Goal: Information Seeking & Learning: Learn about a topic

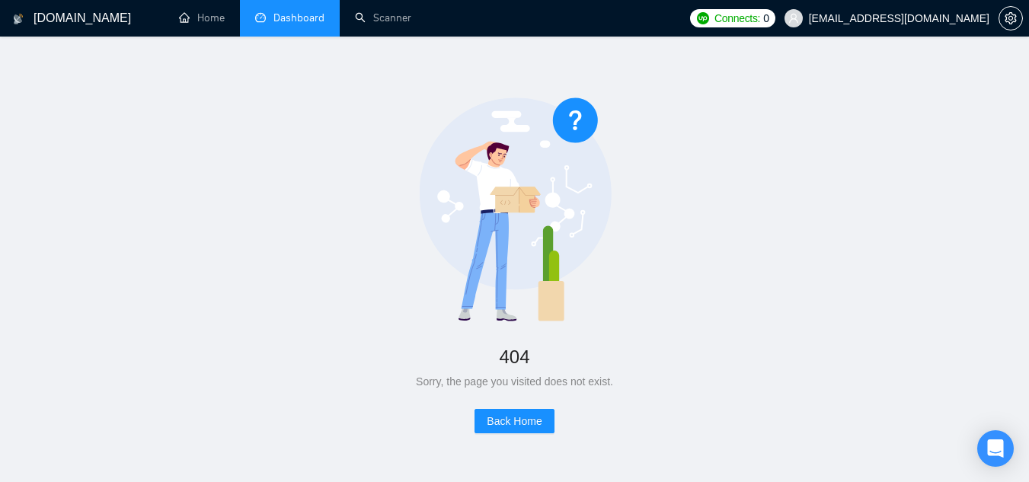
click at [271, 16] on link "Dashboard" at bounding box center [289, 17] width 69 height 13
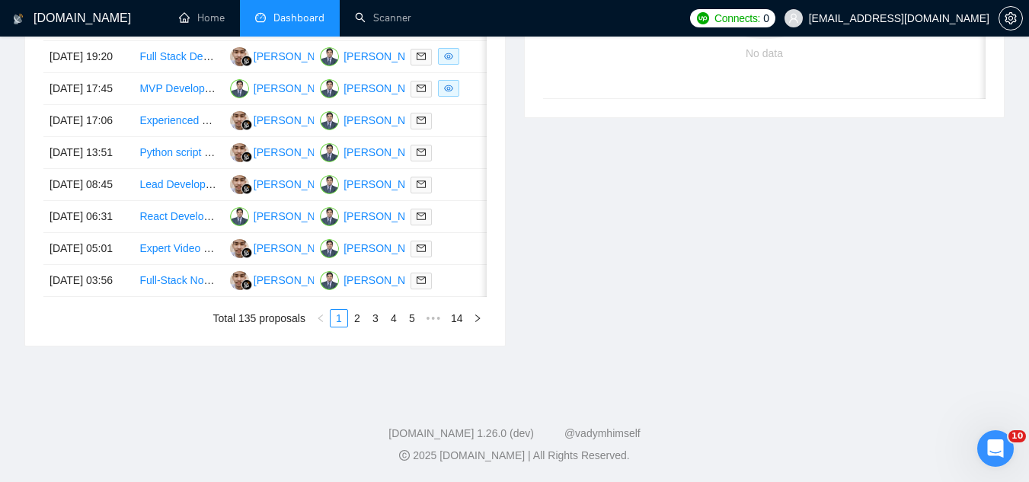
scroll to position [838, 0]
click at [885, 18] on span "vlad+3brain@socialbloom.io" at bounding box center [899, 18] width 181 height 0
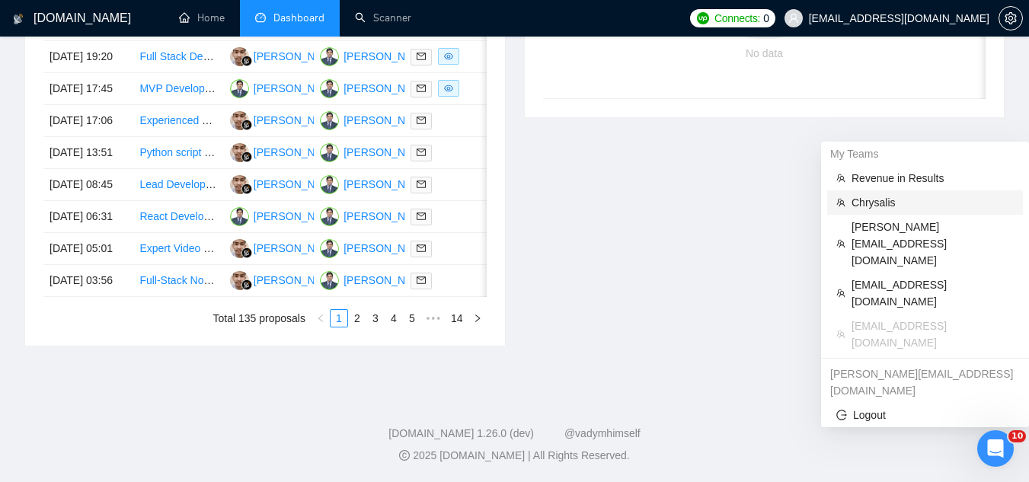
click at [884, 194] on span "Chrysalis" at bounding box center [933, 202] width 162 height 17
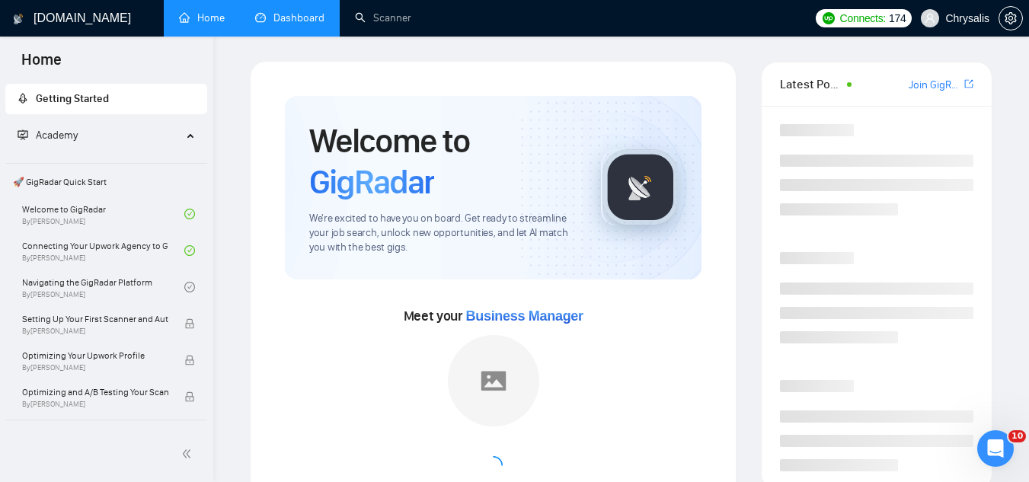
click at [311, 24] on link "Dashboard" at bounding box center [289, 17] width 69 height 13
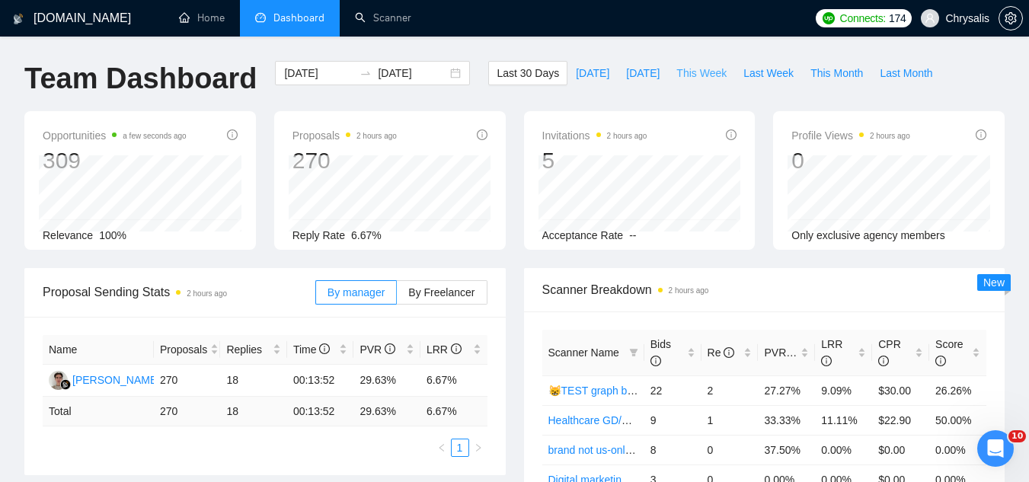
click at [683, 79] on span "This Week" at bounding box center [701, 73] width 50 height 17
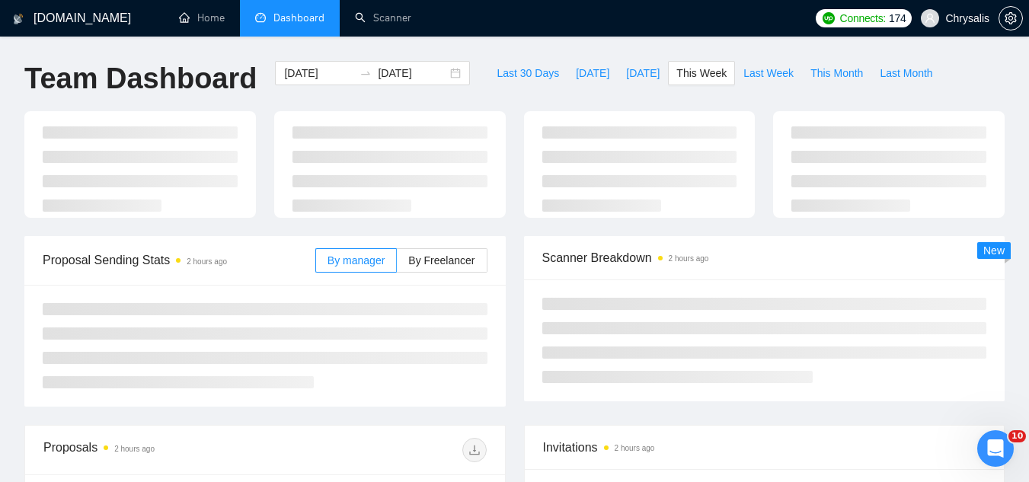
type input "2025-09-01"
type input "2025-09-07"
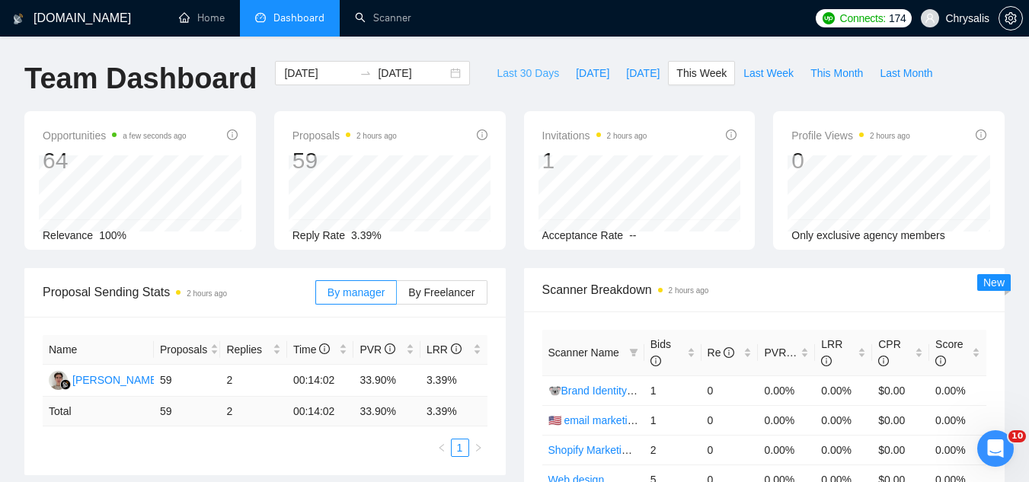
click at [501, 75] on span "Last 30 Days" at bounding box center [528, 73] width 62 height 17
type input "[DATE]"
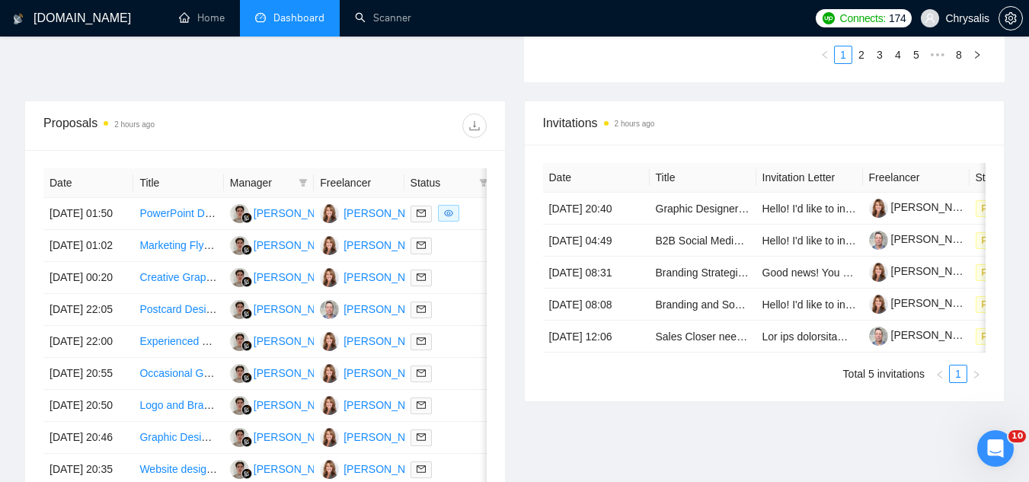
scroll to position [533, 0]
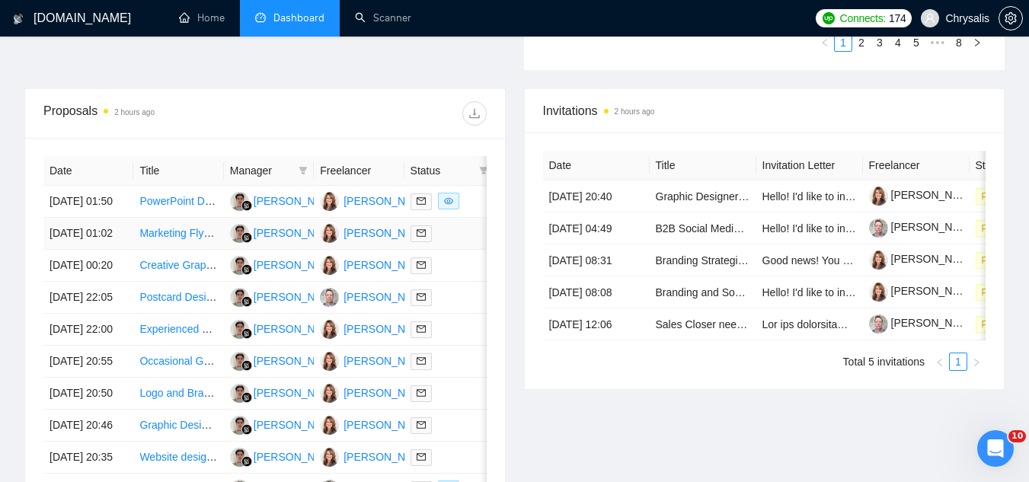
click at [165, 250] on td "Marketing Flyer Design: Update to Trifold Format" at bounding box center [178, 234] width 90 height 32
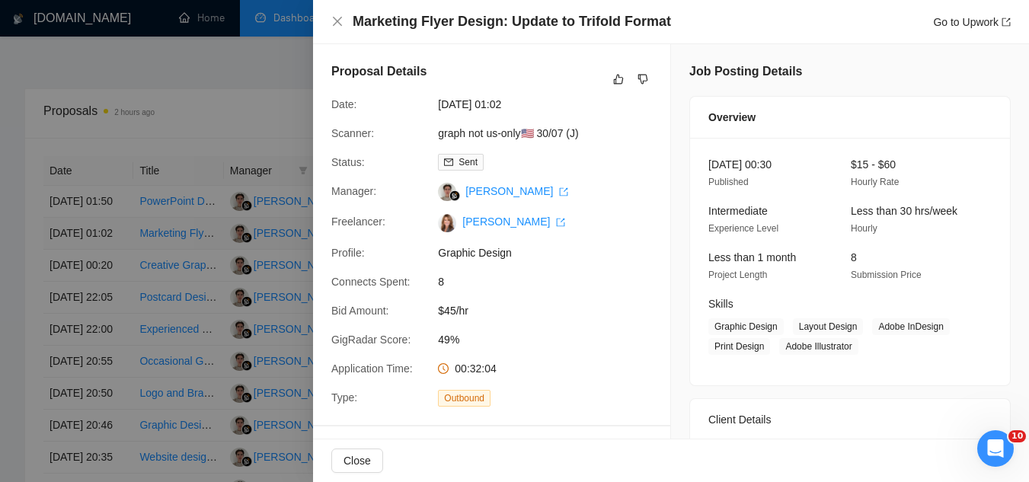
click at [165, 272] on div at bounding box center [514, 241] width 1029 height 482
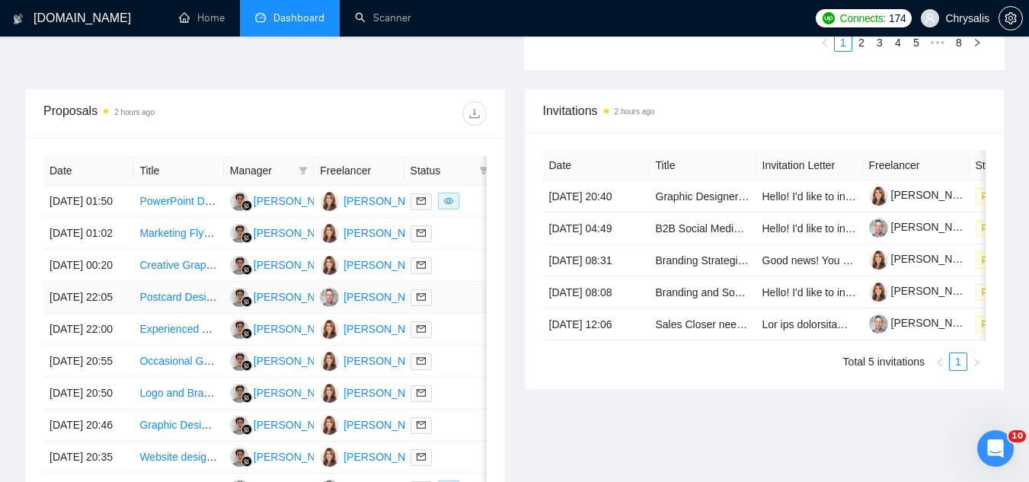
click at [165, 314] on td "Postcard Design for E-commerce Fulfillment Company" at bounding box center [178, 298] width 90 height 32
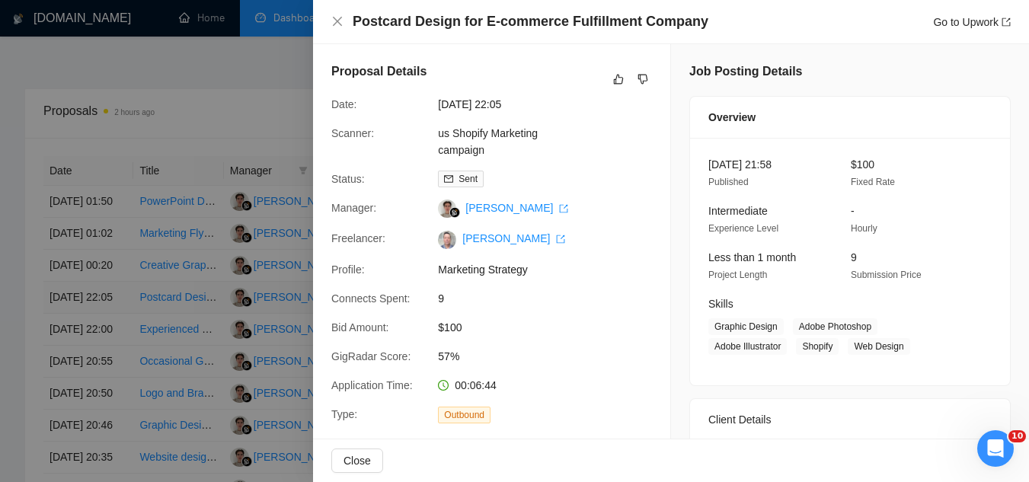
click at [165, 363] on div at bounding box center [514, 241] width 1029 height 482
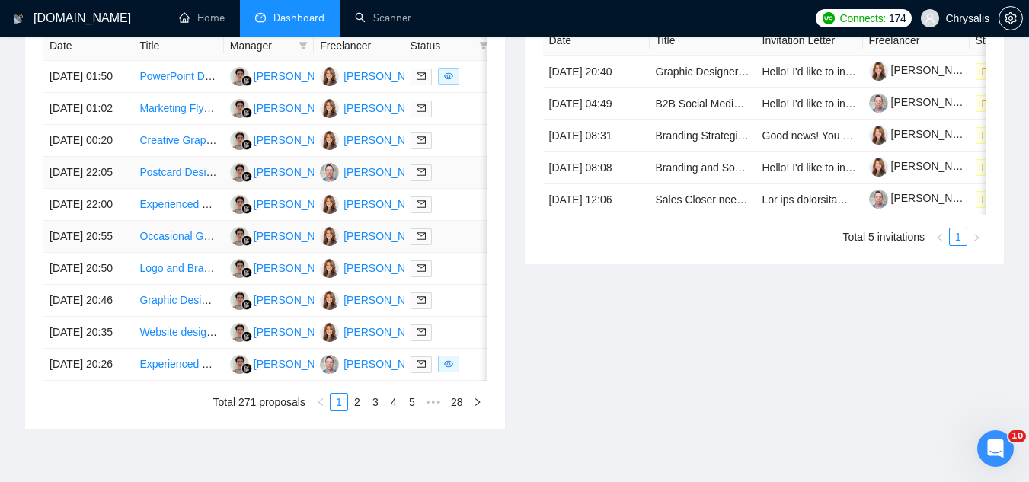
scroll to position [685, 0]
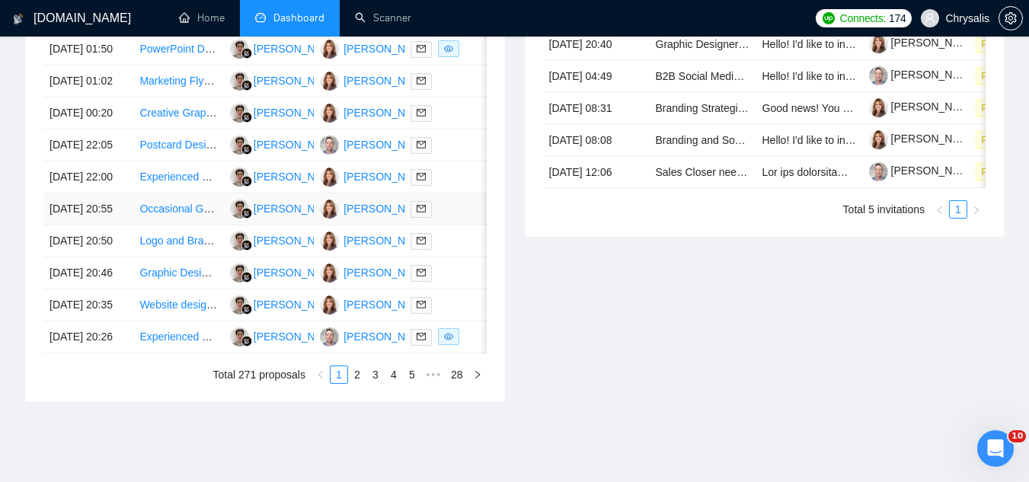
click at [177, 225] on td "Occasional Graphic Designer for Real Estate Team" at bounding box center [178, 209] width 90 height 32
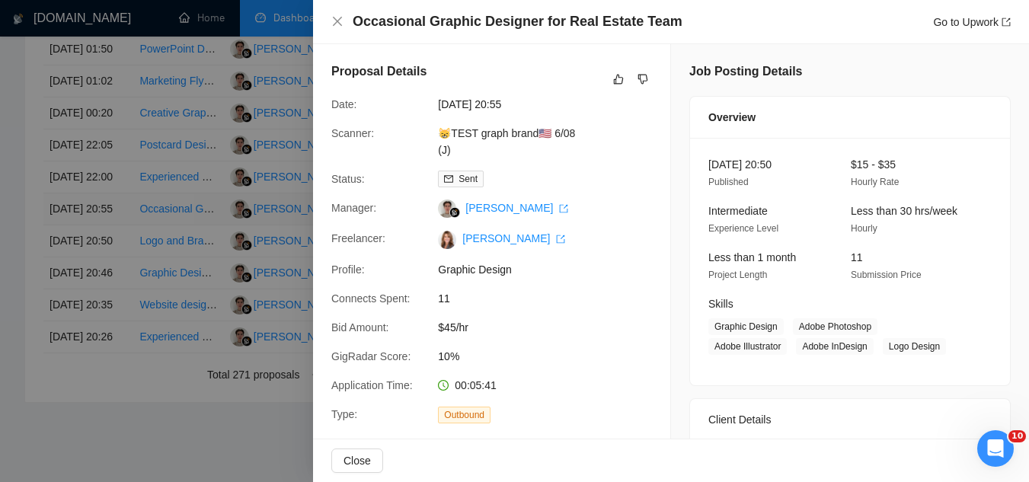
click at [177, 301] on div at bounding box center [514, 241] width 1029 height 482
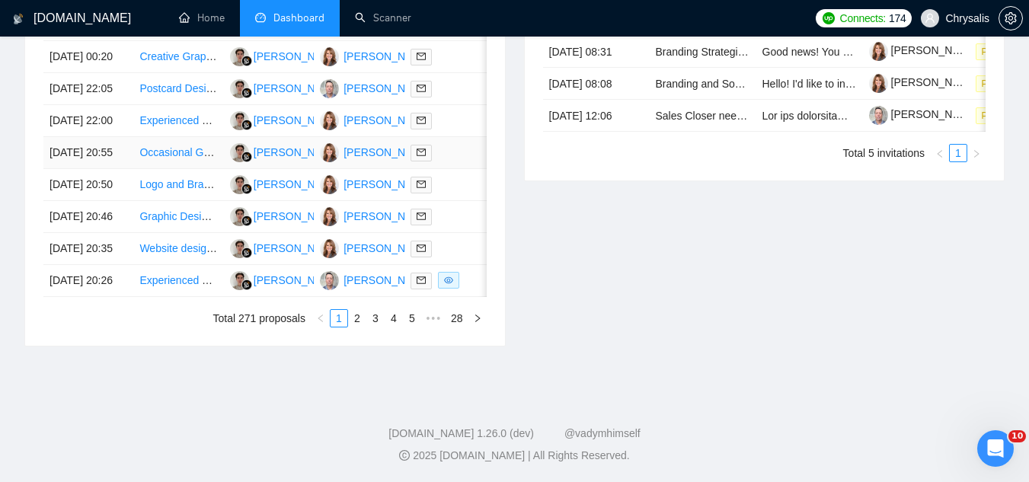
scroll to position [762, 0]
click at [189, 169] on td "Occasional Graphic Designer for Real Estate Team" at bounding box center [178, 153] width 90 height 32
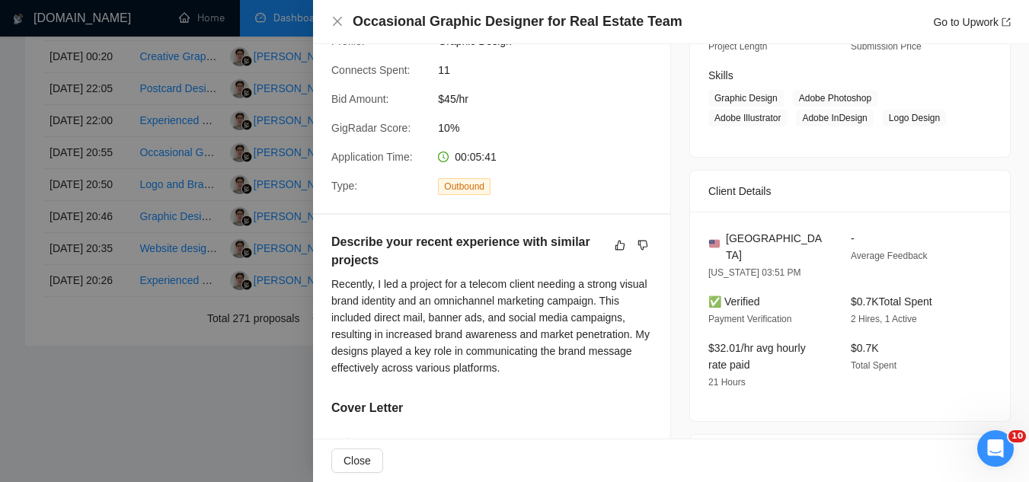
scroll to position [457, 0]
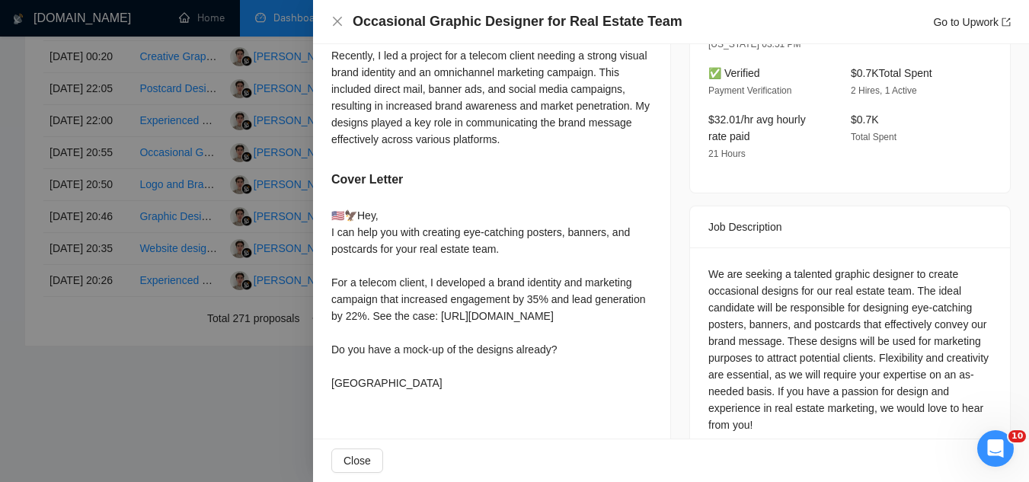
click at [171, 414] on div at bounding box center [514, 241] width 1029 height 482
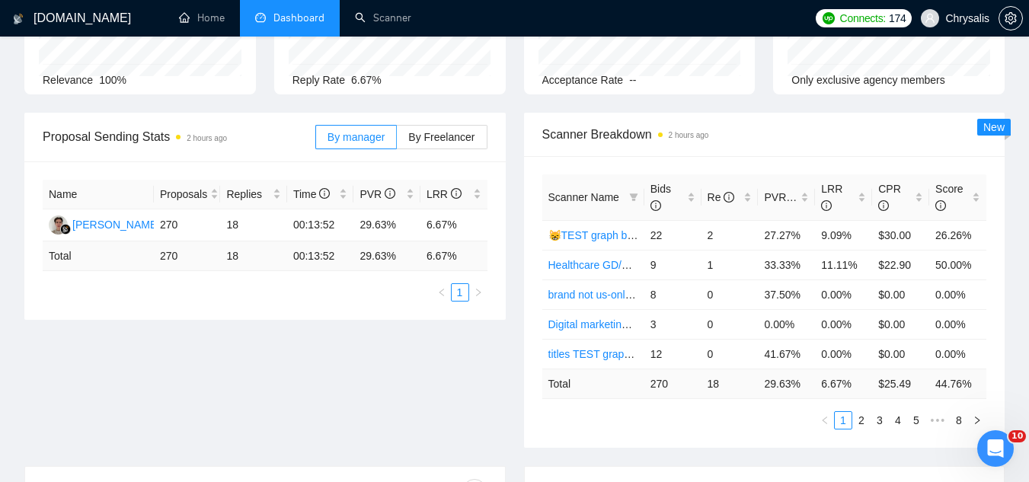
scroll to position [152, 0]
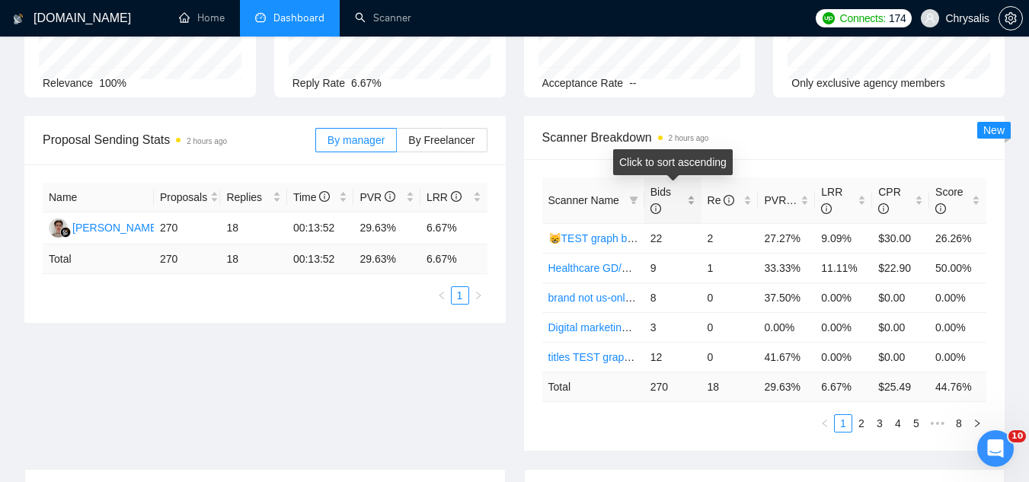
click at [689, 198] on div "Bids" at bounding box center [672, 201] width 45 height 34
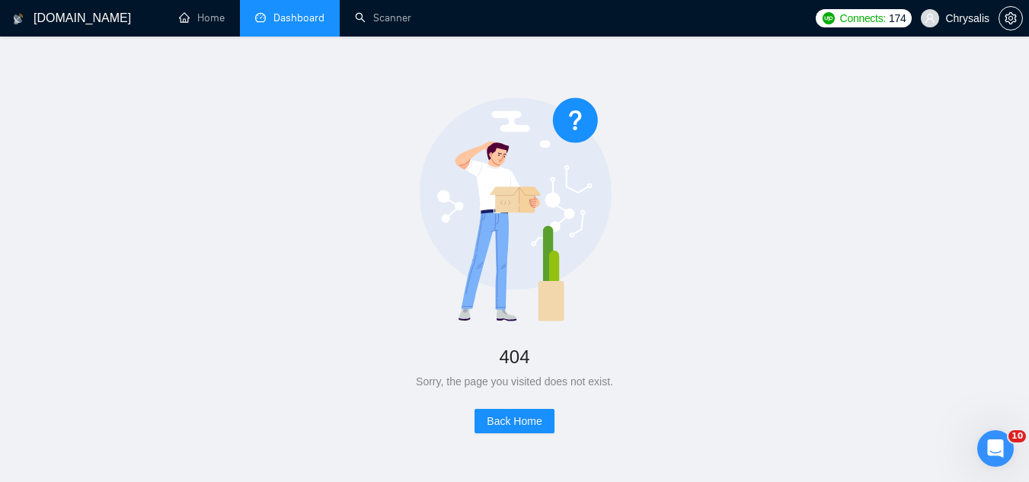
click at [289, 17] on link "Dashboard" at bounding box center [289, 17] width 69 height 13
